Goal: Navigation & Orientation: Find specific page/section

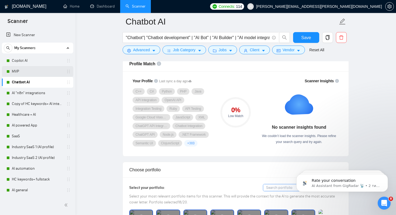
click at [19, 72] on link "MVP" at bounding box center [37, 71] width 51 height 11
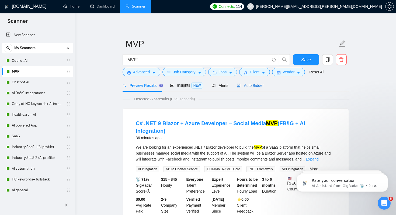
click at [253, 86] on span "Auto Bidder" at bounding box center [250, 85] width 27 height 4
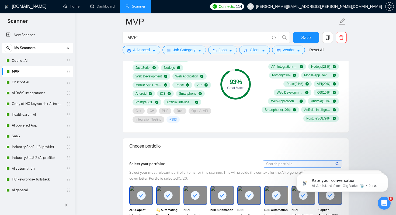
scroll to position [389, 0]
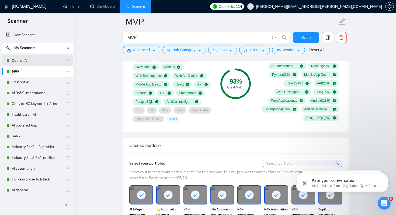
click at [22, 60] on link "Copilot AI" at bounding box center [37, 60] width 51 height 11
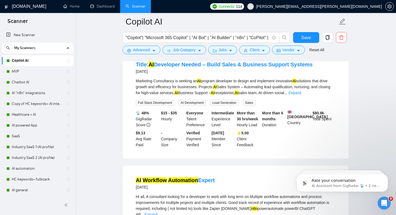
scroll to position [316, 0]
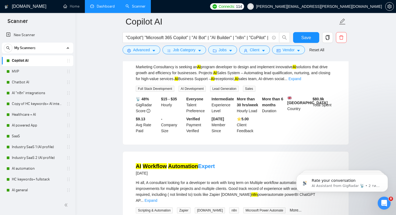
click at [108, 6] on link "Dashboard" at bounding box center [102, 6] width 25 height 5
